Goal: Navigation & Orientation: Find specific page/section

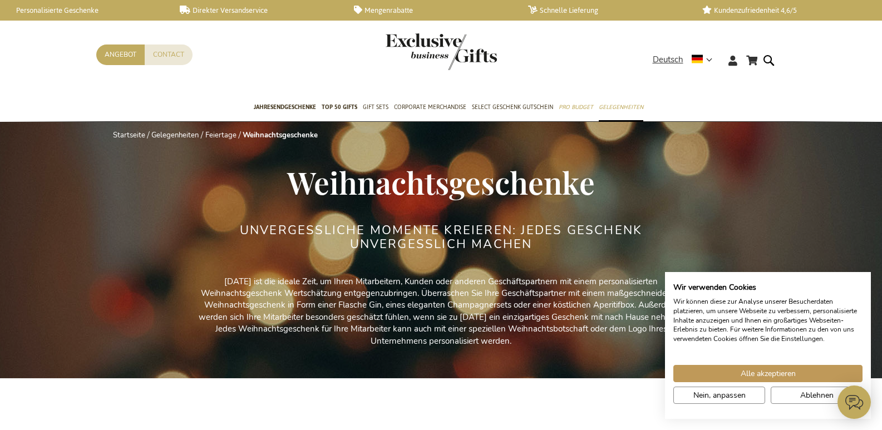
click at [113, 130] on link "Startseite" at bounding box center [129, 135] width 32 height 10
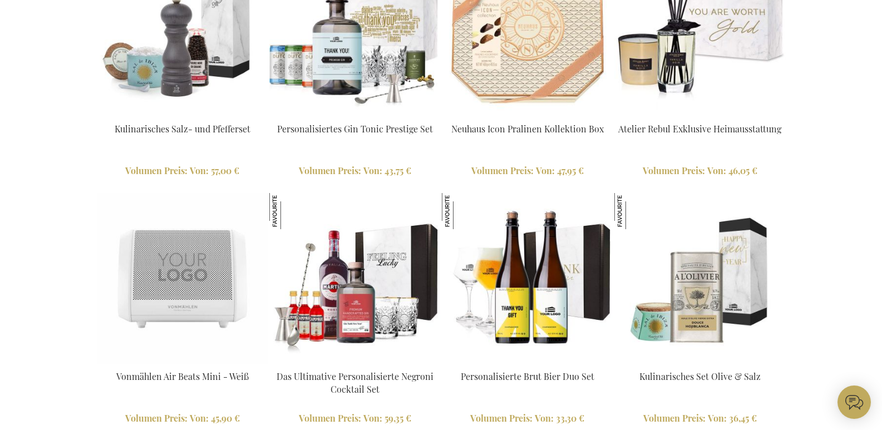
scroll to position [1930, 0]
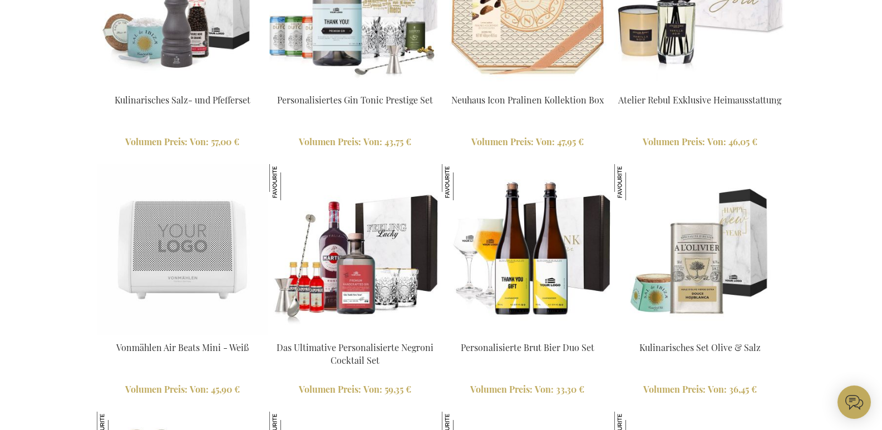
click at [196, 429] on html "The store will not work correctly when cookies are disabled. Mein Warenkorb Mei…" at bounding box center [441, 163] width 882 height 4187
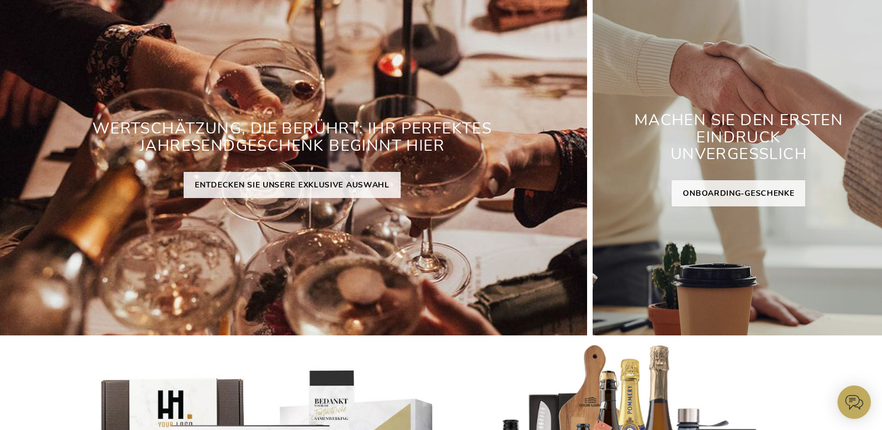
scroll to position [56, 0]
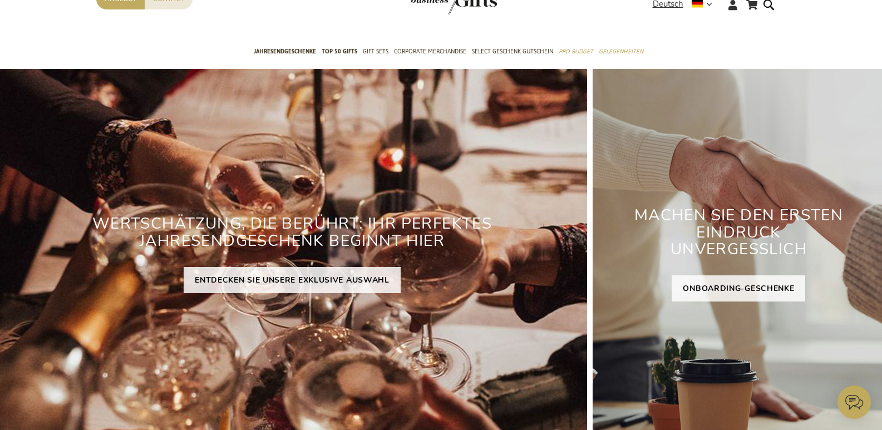
click at [193, 267] on link "ENTDECKEN SIE UNSERE EXKLUSIVE AUSWAHL" at bounding box center [292, 280] width 217 height 26
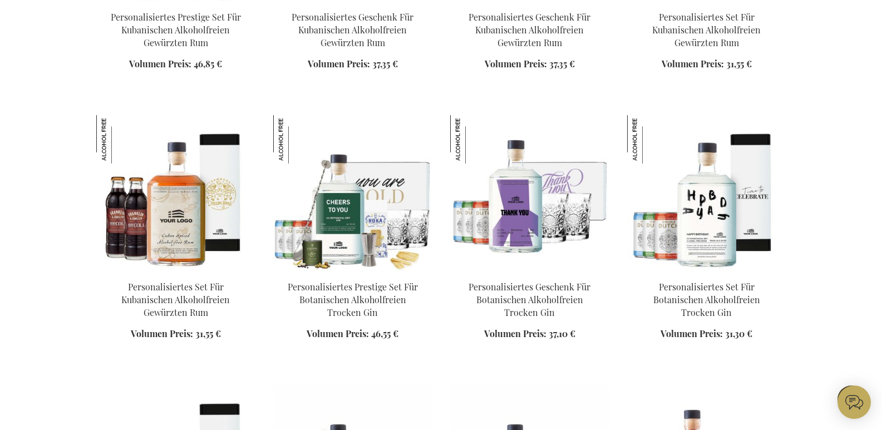
scroll to position [1010, 0]
